Goal: Navigation & Orientation: Find specific page/section

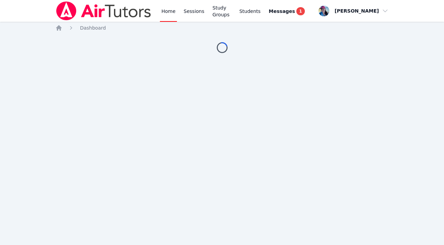
click at [275, 82] on div "Home Sessions Study Groups Students Messages 1 Open user menu [PERSON_NAME] Ope…" at bounding box center [222, 122] width 444 height 245
